Goal: Find specific page/section

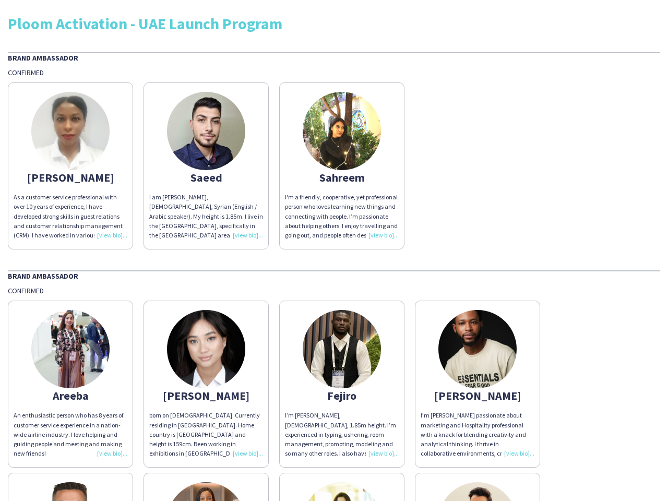
click at [70, 166] on img at bounding box center [70, 131] width 78 height 78
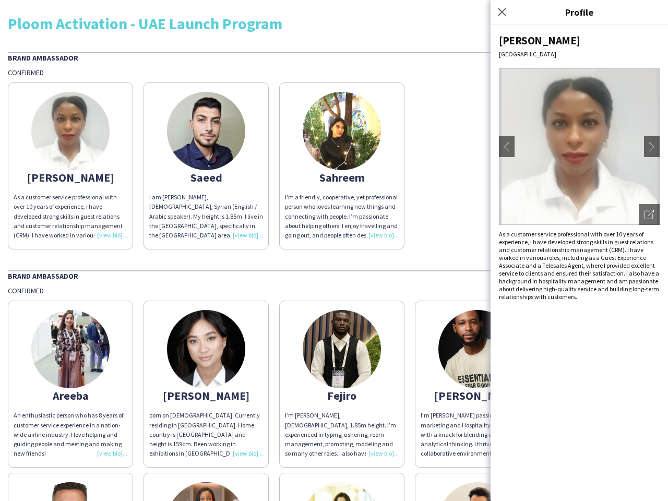
click at [206, 166] on img at bounding box center [206, 131] width 78 height 78
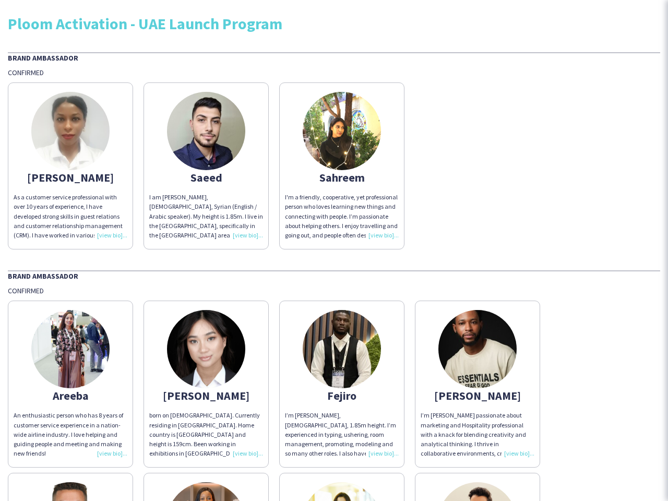
click at [342, 166] on img at bounding box center [342, 131] width 78 height 78
click at [70, 384] on img at bounding box center [70, 349] width 78 height 78
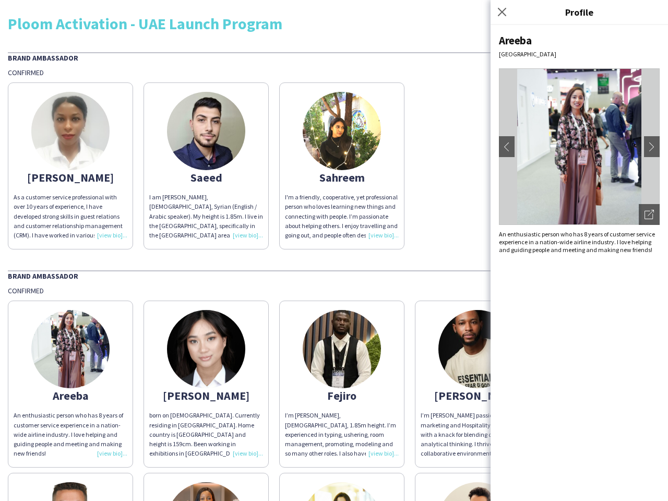
click at [206, 384] on img at bounding box center [206, 349] width 78 height 78
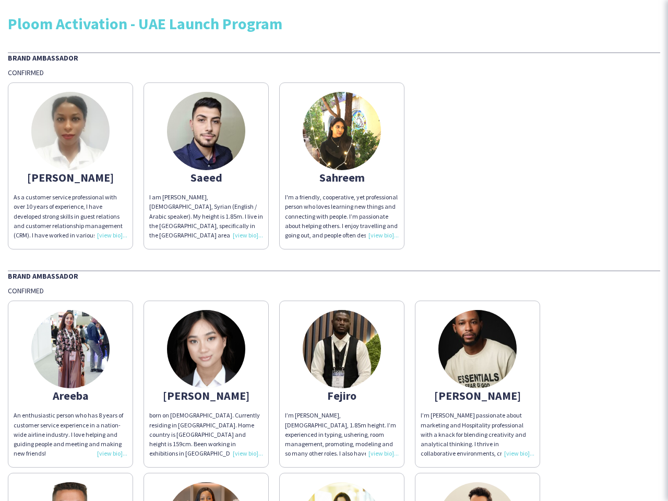
click at [342, 384] on img at bounding box center [342, 349] width 78 height 78
click at [477, 384] on img at bounding box center [477, 349] width 78 height 78
